Goal: Information Seeking & Learning: Check status

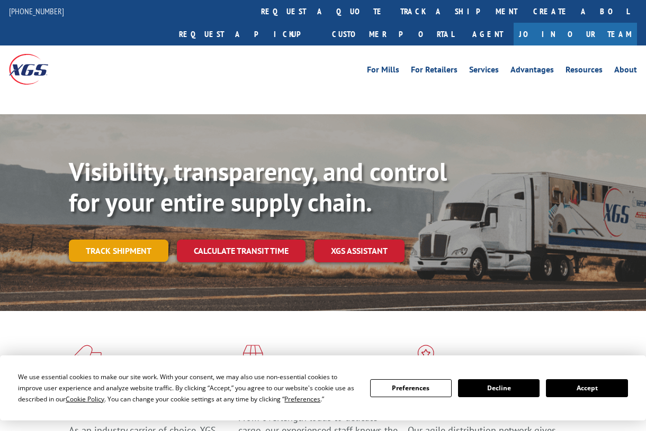
click at [141, 240] on link "Track shipment" at bounding box center [119, 251] width 100 height 22
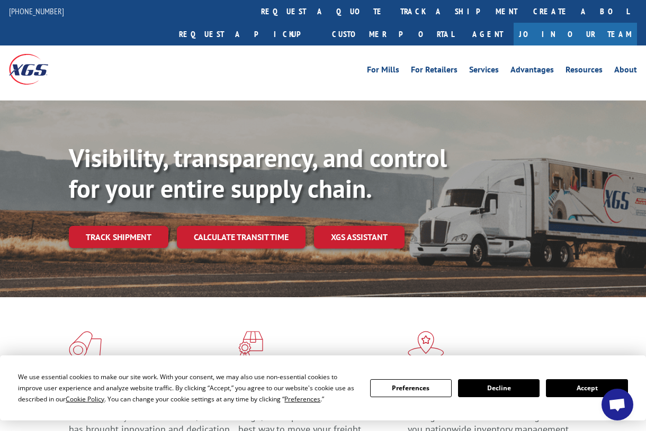
click at [130, 226] on link "Track shipment" at bounding box center [119, 237] width 100 height 22
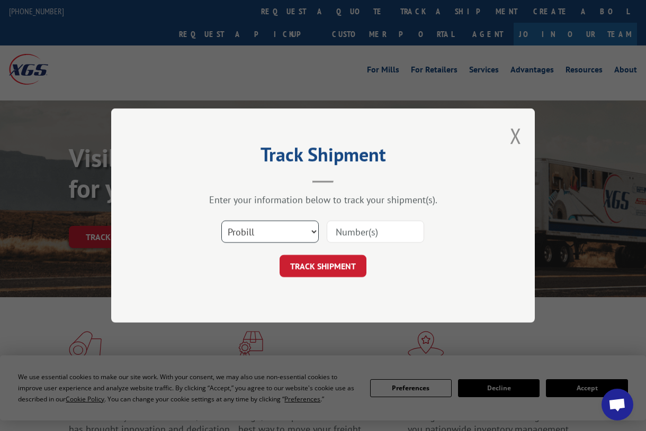
select select "bol"
drag, startPoint x: 308, startPoint y: 231, endPoint x: 341, endPoint y: 234, distance: 33.4
click at [339, 234] on div "Select category... Probill BOL PO" at bounding box center [323, 231] width 318 height 35
paste input "363709."
type input "363709."
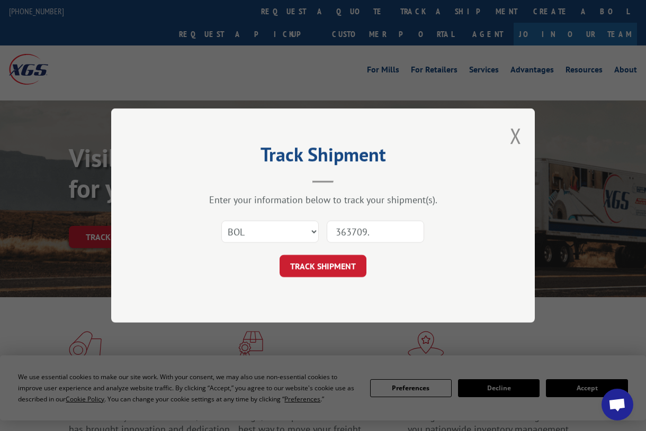
click at [333, 272] on button "TRACK SHIPMENT" at bounding box center [322, 266] width 87 height 22
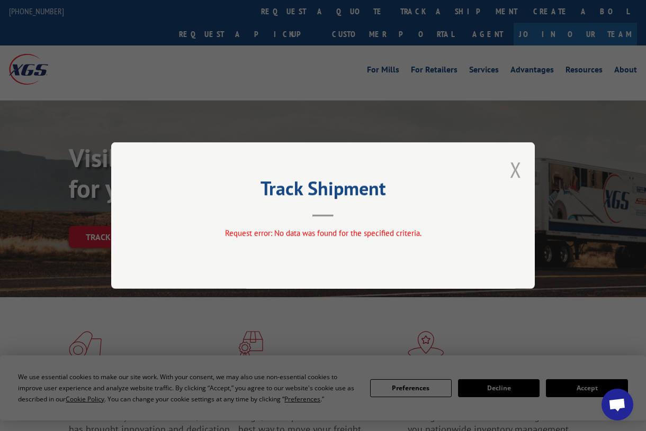
click at [513, 170] on button "Close modal" at bounding box center [516, 170] width 12 height 28
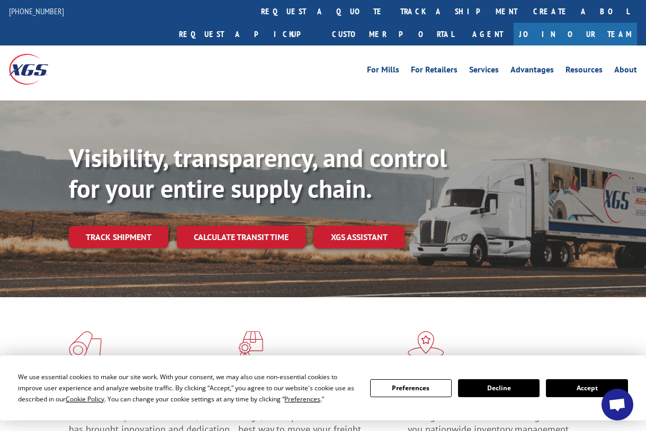
click at [133, 226] on link "Track shipment" at bounding box center [119, 237] width 100 height 22
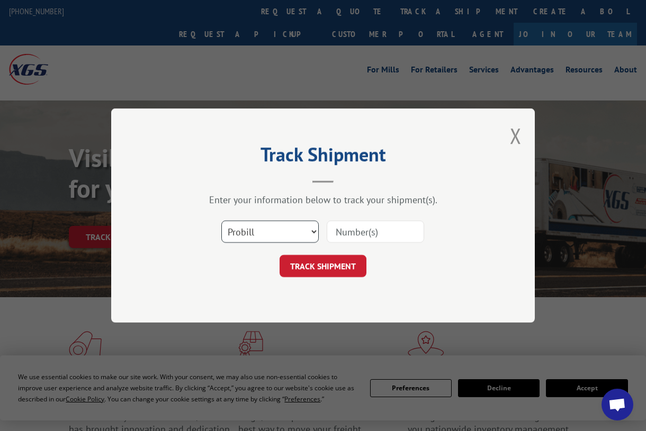
select select "bol"
drag, startPoint x: 296, startPoint y: 229, endPoint x: 357, endPoint y: 231, distance: 60.9
click at [378, 231] on div "Select category... Probill BOL PO" at bounding box center [323, 231] width 318 height 35
click at [355, 231] on input at bounding box center [375, 232] width 97 height 22
paste input "363709."
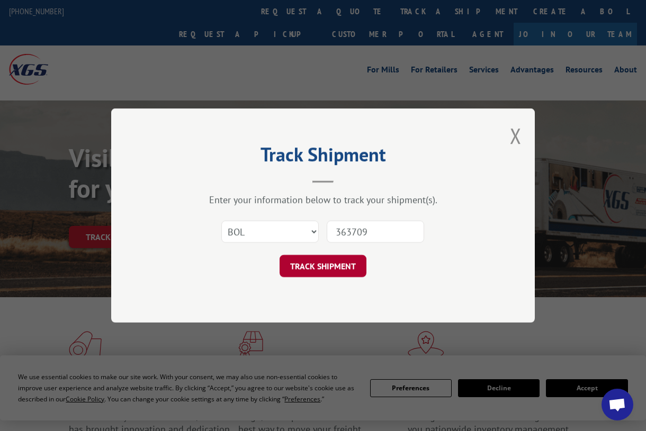
type input "363709"
click at [343, 266] on button "TRACK SHIPMENT" at bounding box center [322, 266] width 87 height 22
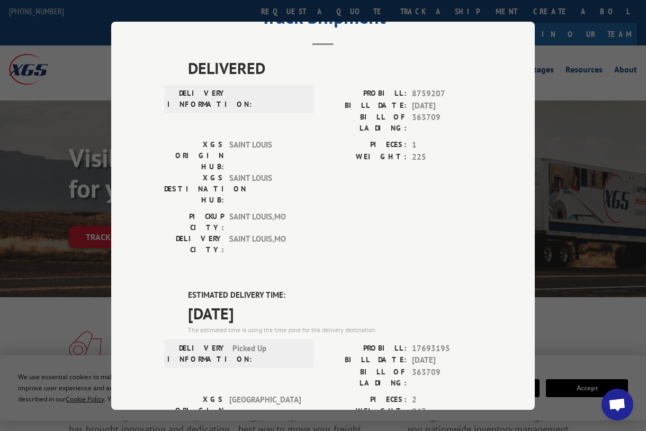
scroll to position [50, 0]
